Goal: Information Seeking & Learning: Check status

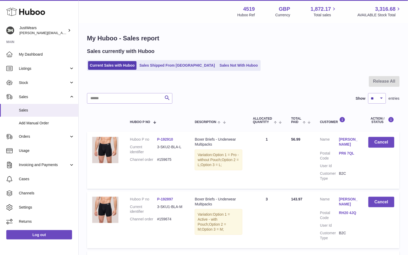
click at [34, 13] on use at bounding box center [25, 12] width 39 height 8
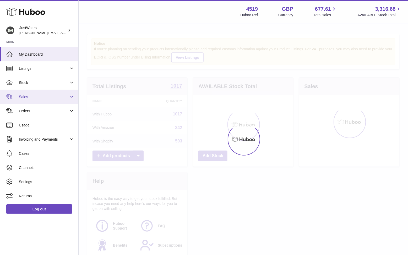
click at [45, 97] on span "Sales" at bounding box center [44, 96] width 50 height 5
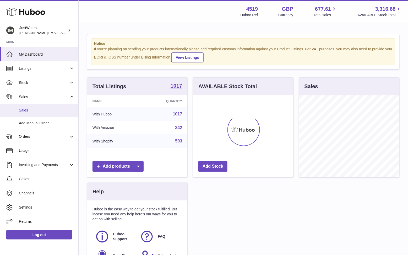
scroll to position [81, 100]
click at [48, 109] on span "Sales" at bounding box center [47, 110] width 56 height 5
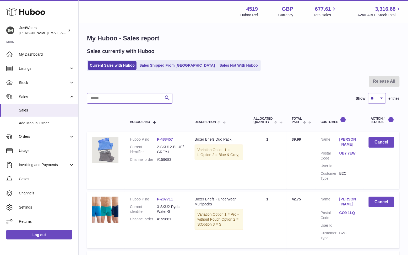
click at [117, 97] on input "text" at bounding box center [129, 98] width 85 height 10
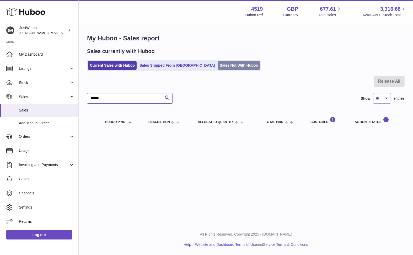
type input "******"
click at [218, 66] on link "Sales Not With Huboo" at bounding box center [239, 65] width 42 height 9
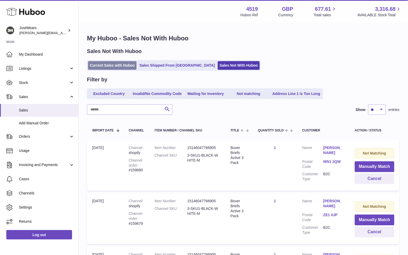
click at [104, 69] on link "Current Sales with Huboo" at bounding box center [112, 65] width 48 height 9
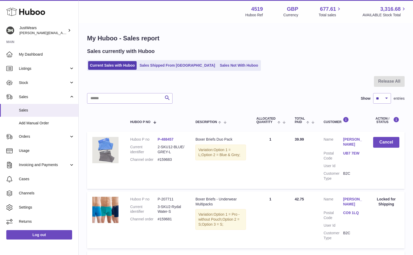
click at [218, 67] on link "Sales Not With Huboo" at bounding box center [239, 65] width 42 height 9
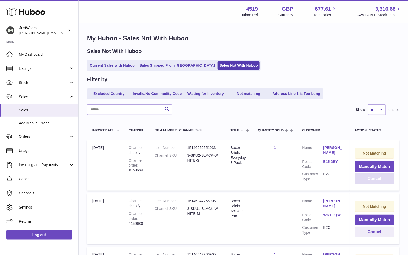
click at [377, 179] on button "Cancel" at bounding box center [375, 178] width 40 height 11
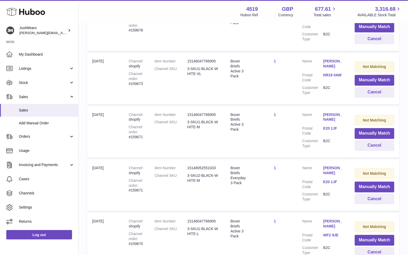
scroll to position [468, 0]
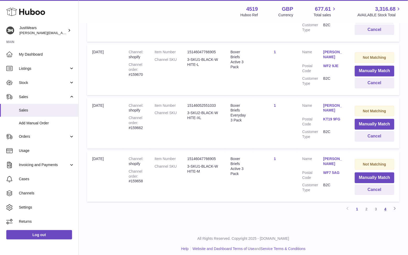
click at [385, 208] on link "4" at bounding box center [385, 208] width 9 height 9
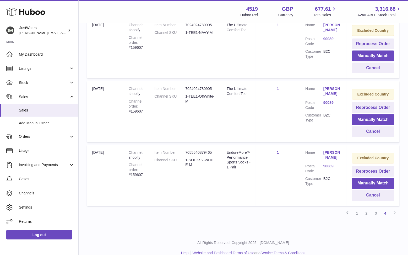
scroll to position [191, 0]
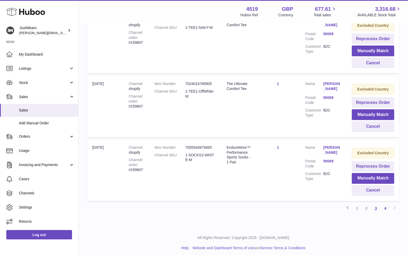
click at [375, 209] on link "3" at bounding box center [375, 208] width 9 height 9
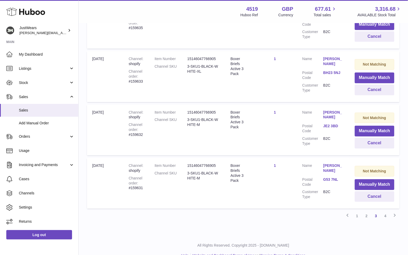
scroll to position [468, 0]
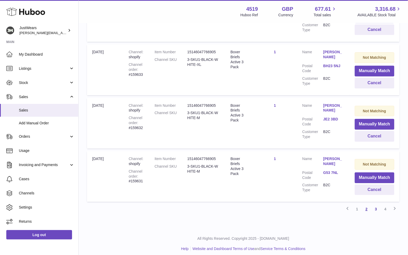
click at [362, 205] on link "2" at bounding box center [366, 208] width 9 height 9
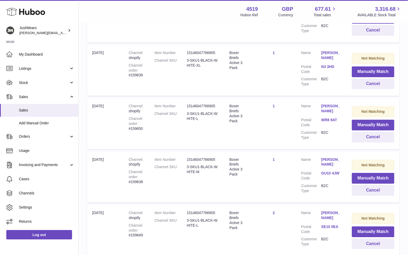
scroll to position [475, 0]
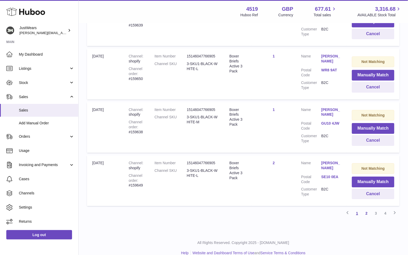
click at [358, 208] on link "1" at bounding box center [356, 212] width 9 height 9
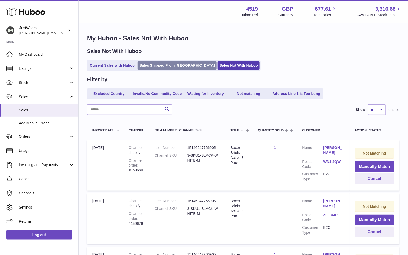
click at [165, 64] on link "Sales Shipped From [GEOGRAPHIC_DATA]" at bounding box center [177, 65] width 79 height 9
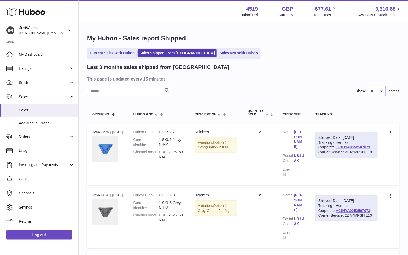
click at [132, 92] on input "text" at bounding box center [129, 91] width 85 height 10
drag, startPoint x: 361, startPoint y: 146, endPoint x: 318, endPoint y: 146, distance: 43.0
click at [318, 146] on div "Shipped Date: 29th Sep 2025 Tracking - Hermes Corporate: H01HYA0052507073 Carri…" at bounding box center [346, 145] width 62 height 26
copy div "H01HYA0052507073"
click at [132, 86] on input "text" at bounding box center [129, 91] width 85 height 10
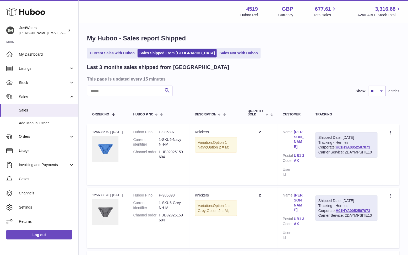
click at [132, 87] on input "text" at bounding box center [129, 91] width 85 height 10
type input "***"
click at [109, 50] on link "Current Sales with Huboo" at bounding box center [112, 53] width 48 height 9
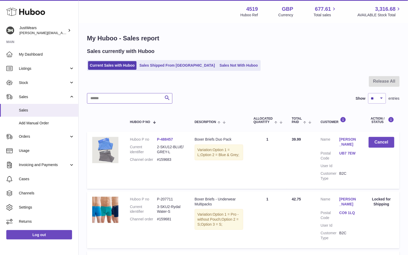
click at [140, 96] on input "text" at bounding box center [129, 98] width 85 height 10
type input "******"
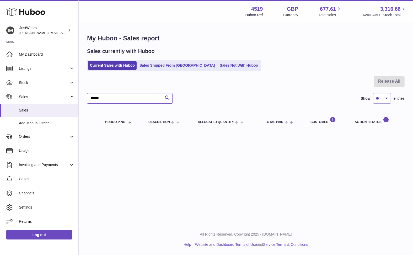
click at [138, 98] on input "******" at bounding box center [129, 98] width 85 height 10
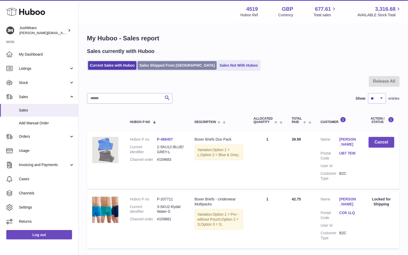
click at [156, 68] on link "Sales Shipped From [GEOGRAPHIC_DATA]" at bounding box center [177, 65] width 79 height 9
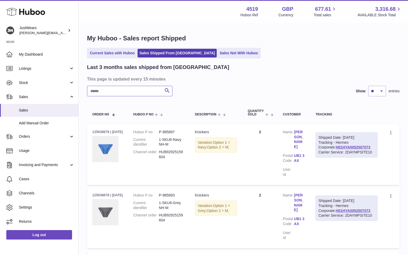
click at [122, 91] on input "text" at bounding box center [129, 91] width 85 height 10
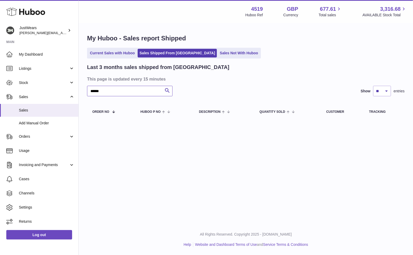
click at [121, 89] on input "******" at bounding box center [129, 91] width 85 height 10
type input "******"
click at [121, 53] on link "Current Sales with Huboo" at bounding box center [112, 53] width 48 height 9
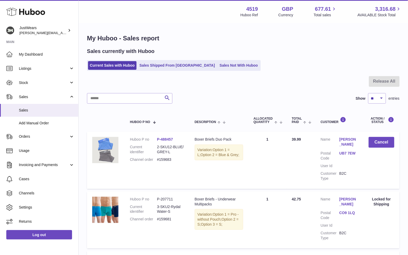
click at [132, 90] on div at bounding box center [243, 84] width 313 height 17
click at [132, 96] on input "text" at bounding box center [129, 98] width 85 height 10
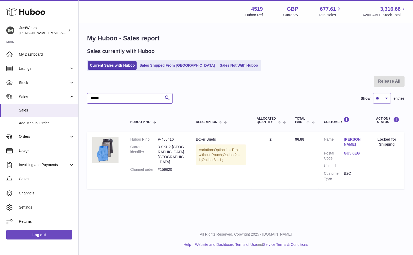
click at [108, 97] on input "******" at bounding box center [129, 98] width 85 height 10
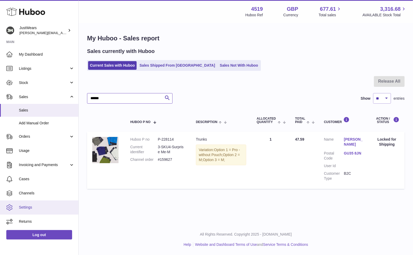
type input "******"
click at [40, 206] on span "Settings" at bounding box center [47, 207] width 56 height 5
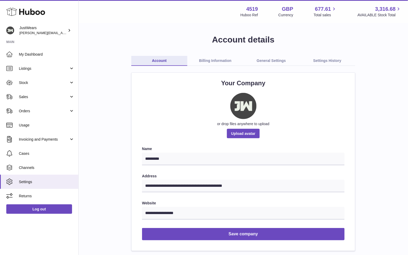
click at [284, 61] on link "General Settings" at bounding box center [271, 61] width 56 height 10
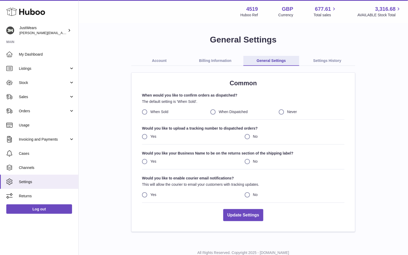
click at [152, 60] on link "Account" at bounding box center [159, 61] width 56 height 10
